Goal: Task Accomplishment & Management: Complete application form

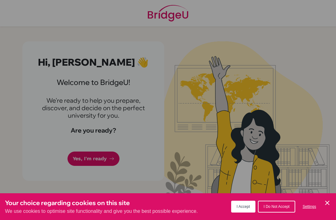
click at [279, 205] on span "I Do Not Accept" at bounding box center [276, 206] width 26 height 4
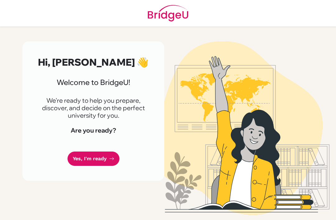
scroll to position [20, 0]
click at [290, 78] on img at bounding box center [242, 128] width 299 height 174
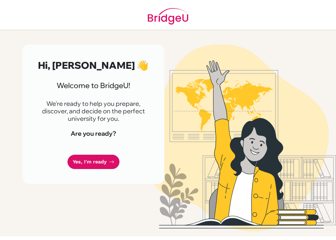
scroll to position [0, 0]
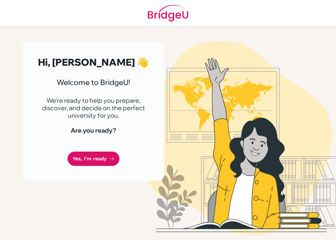
click at [95, 166] on link "Yes, I'm ready" at bounding box center [93, 158] width 52 height 15
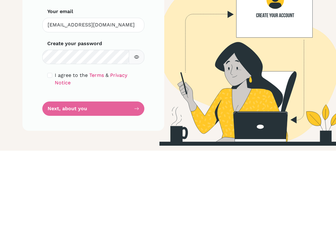
click at [54, 161] on div "I agree to the Terms & Privacy Notice" at bounding box center [93, 168] width 92 height 15
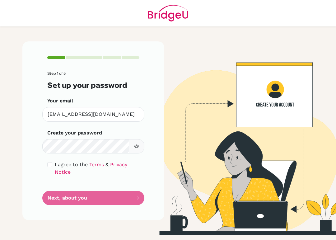
click at [54, 163] on div "I agree to the Terms & Privacy Notice" at bounding box center [93, 168] width 92 height 15
click at [51, 163] on input "checkbox" at bounding box center [49, 164] width 5 height 5
checkbox input "true"
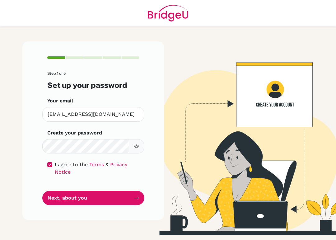
click at [137, 144] on icon "button" at bounding box center [136, 145] width 5 height 3
click at [136, 145] on icon "button" at bounding box center [136, 146] width 5 height 5
click at [67, 197] on button "Next, about you" at bounding box center [93, 198] width 102 height 15
